Goal: Navigation & Orientation: Find specific page/section

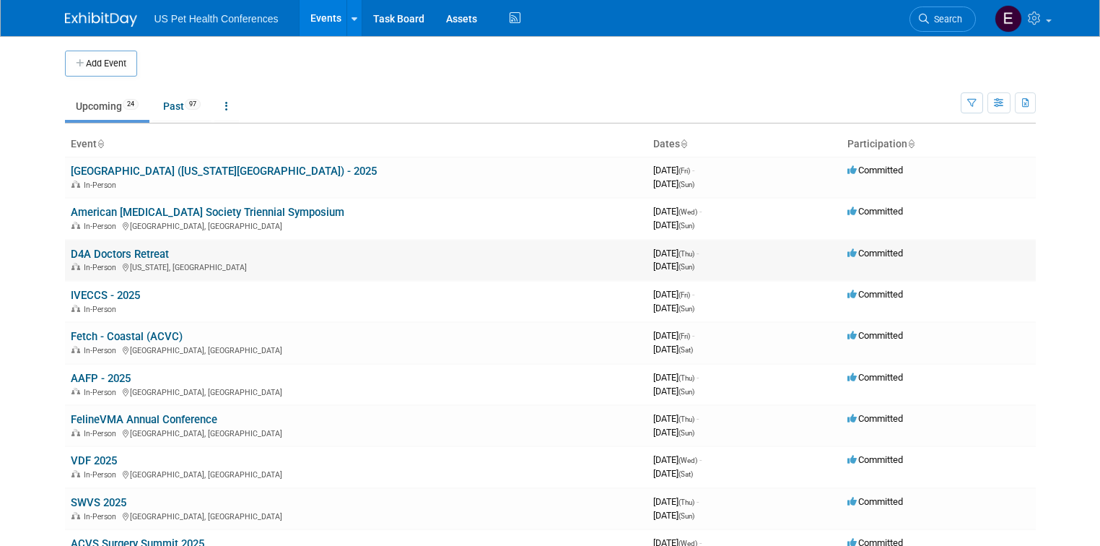
click at [95, 251] on link "D4A Doctors Retreat" at bounding box center [120, 254] width 98 height 13
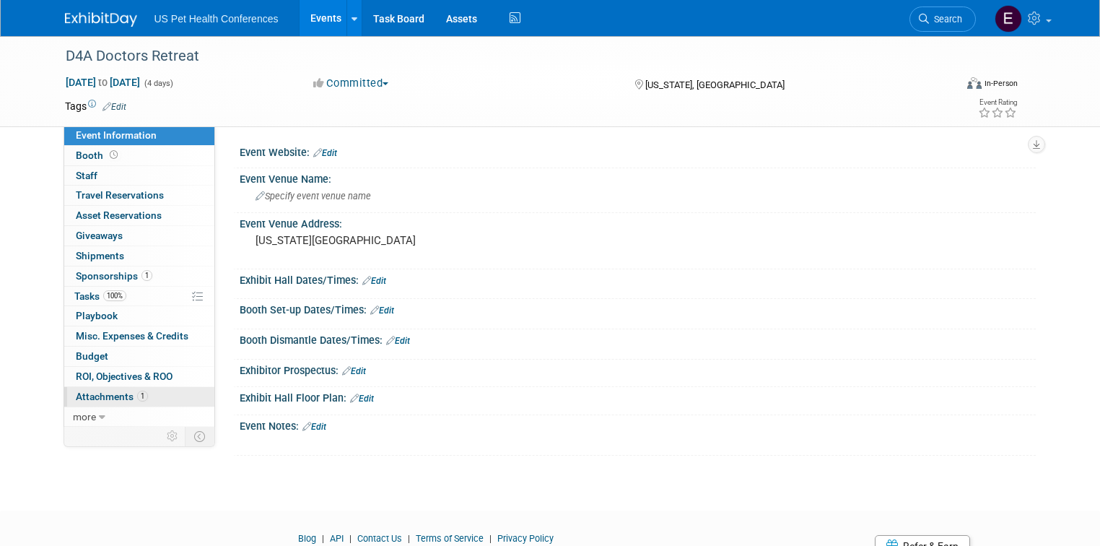
drag, startPoint x: 83, startPoint y: 390, endPoint x: 79, endPoint y: 396, distance: 7.4
click at [79, 396] on span "Attachments 1" at bounding box center [112, 397] width 72 height 12
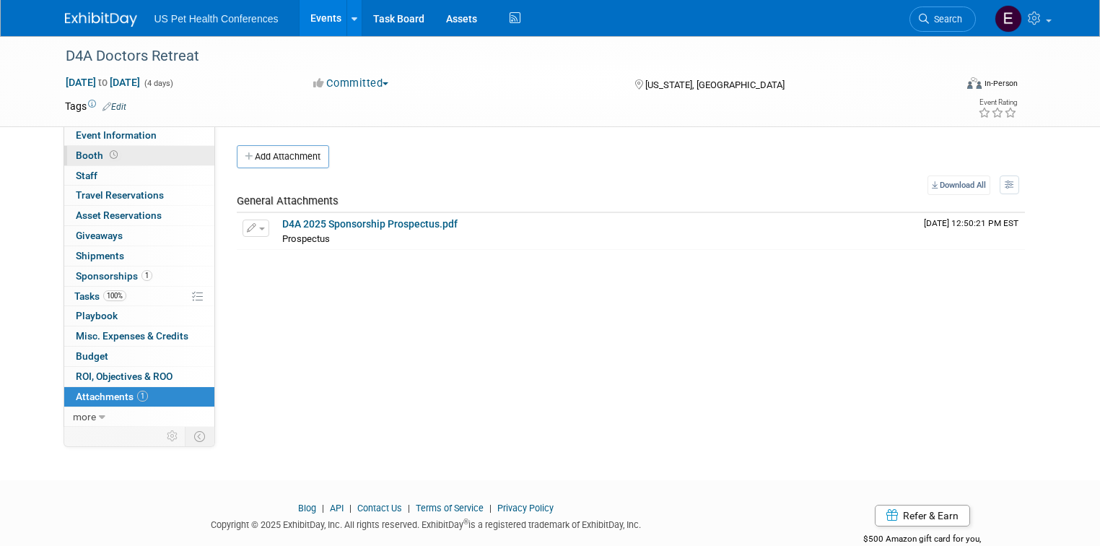
click at [78, 160] on span "Booth" at bounding box center [98, 155] width 45 height 12
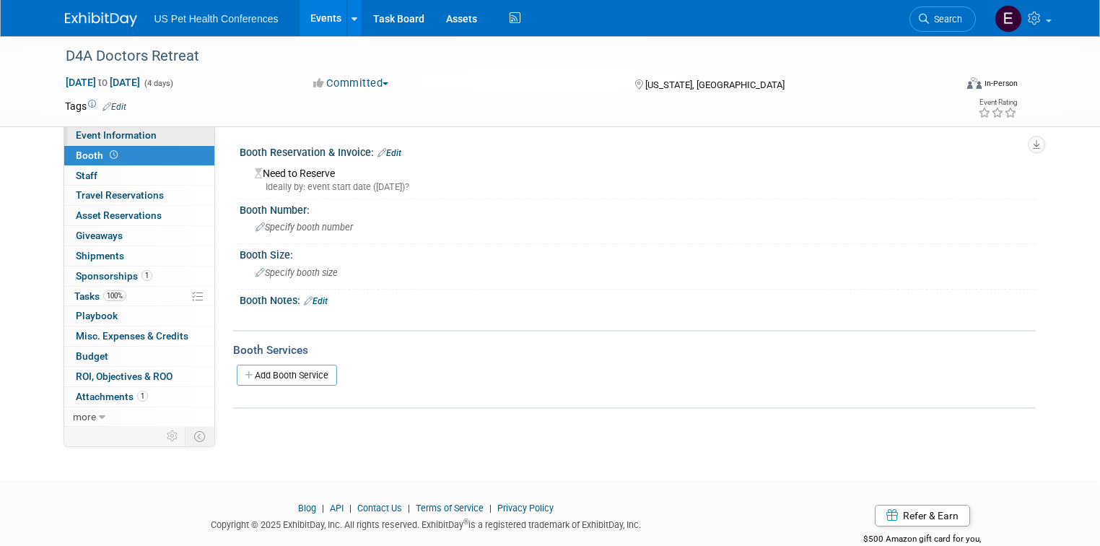
click at [77, 136] on span "Event Information" at bounding box center [116, 135] width 81 height 12
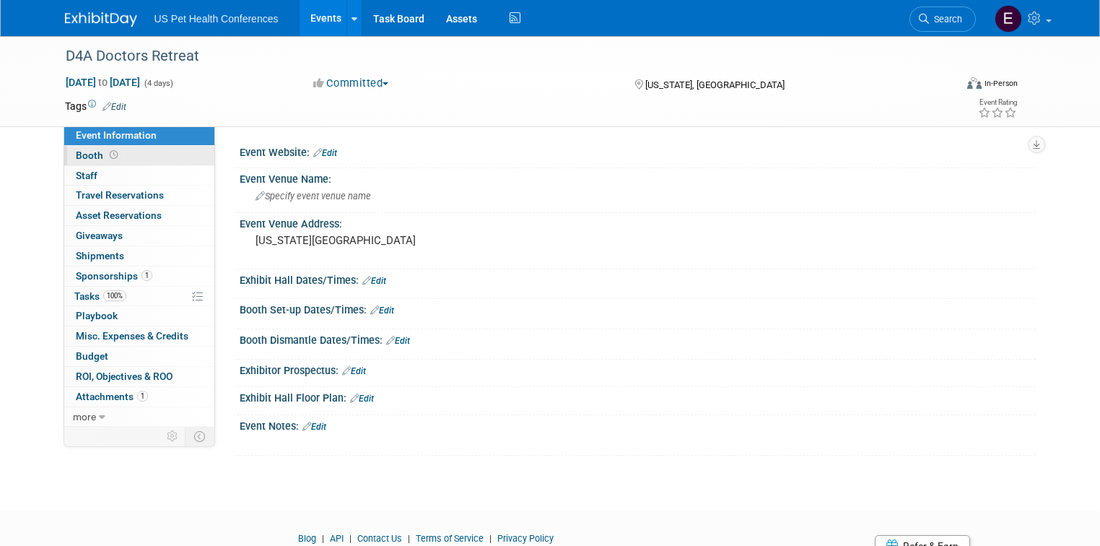
click at [77, 160] on span "Booth" at bounding box center [98, 155] width 45 height 12
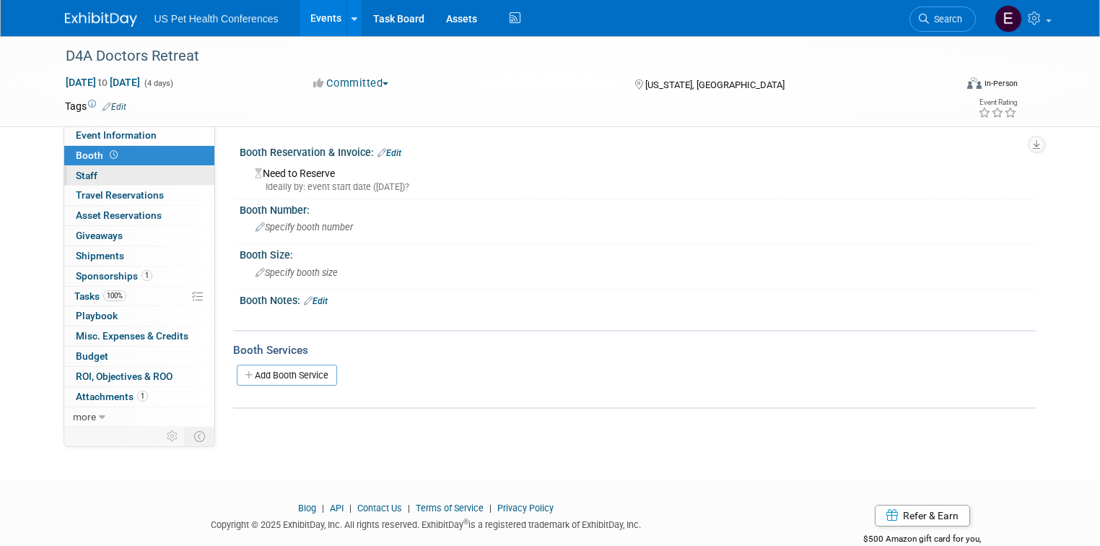
click at [76, 179] on span "Staff 0" at bounding box center [87, 176] width 22 height 12
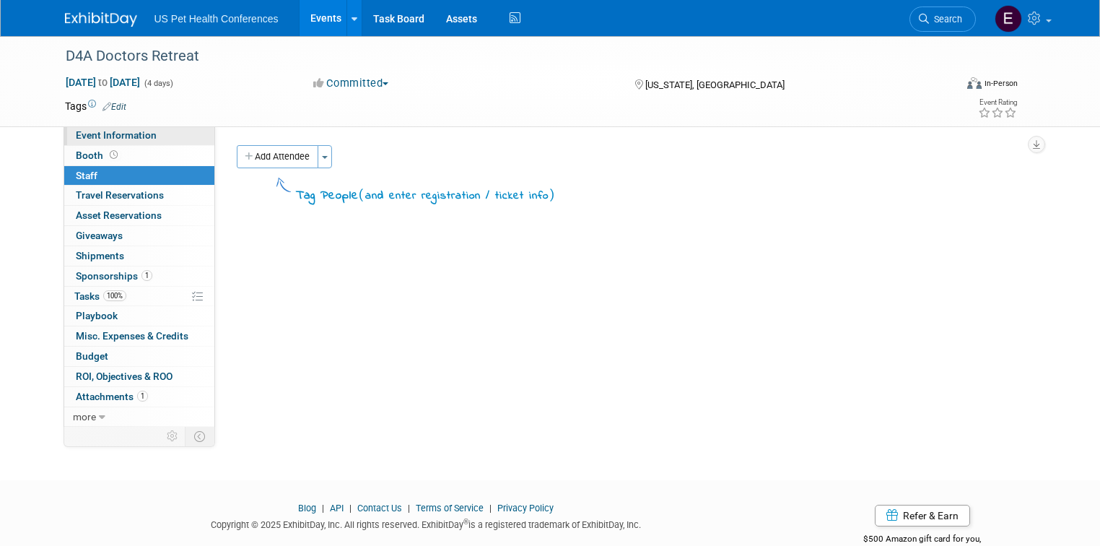
click at [87, 142] on link "Event Information" at bounding box center [139, 135] width 150 height 19
